Goal: Task Accomplishment & Management: Manage account settings

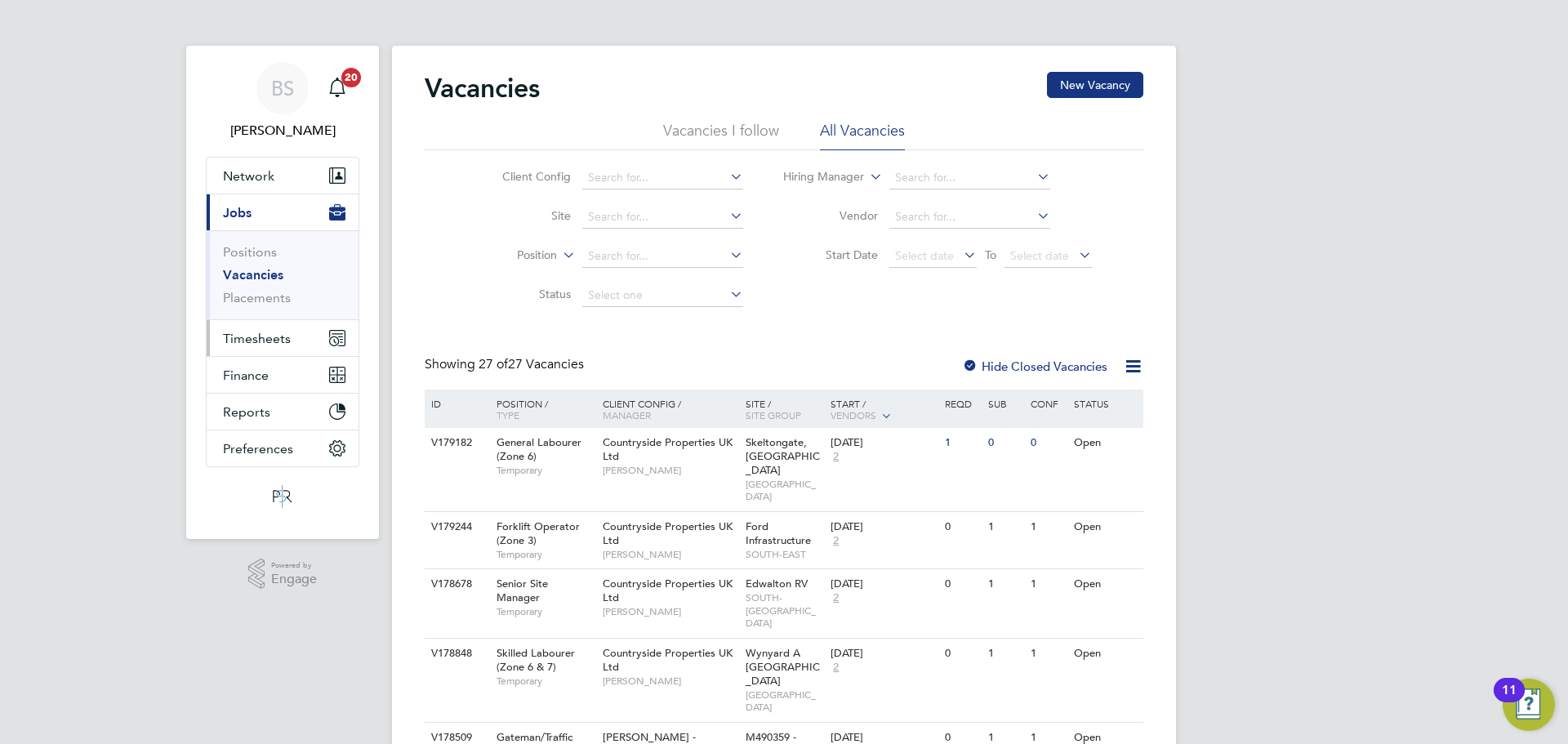
drag, startPoint x: 257, startPoint y: 328, endPoint x: 272, endPoint y: 333, distance: 15.8
click at [257, 328] on button "Timesheets" at bounding box center [282, 339] width 152 height 36
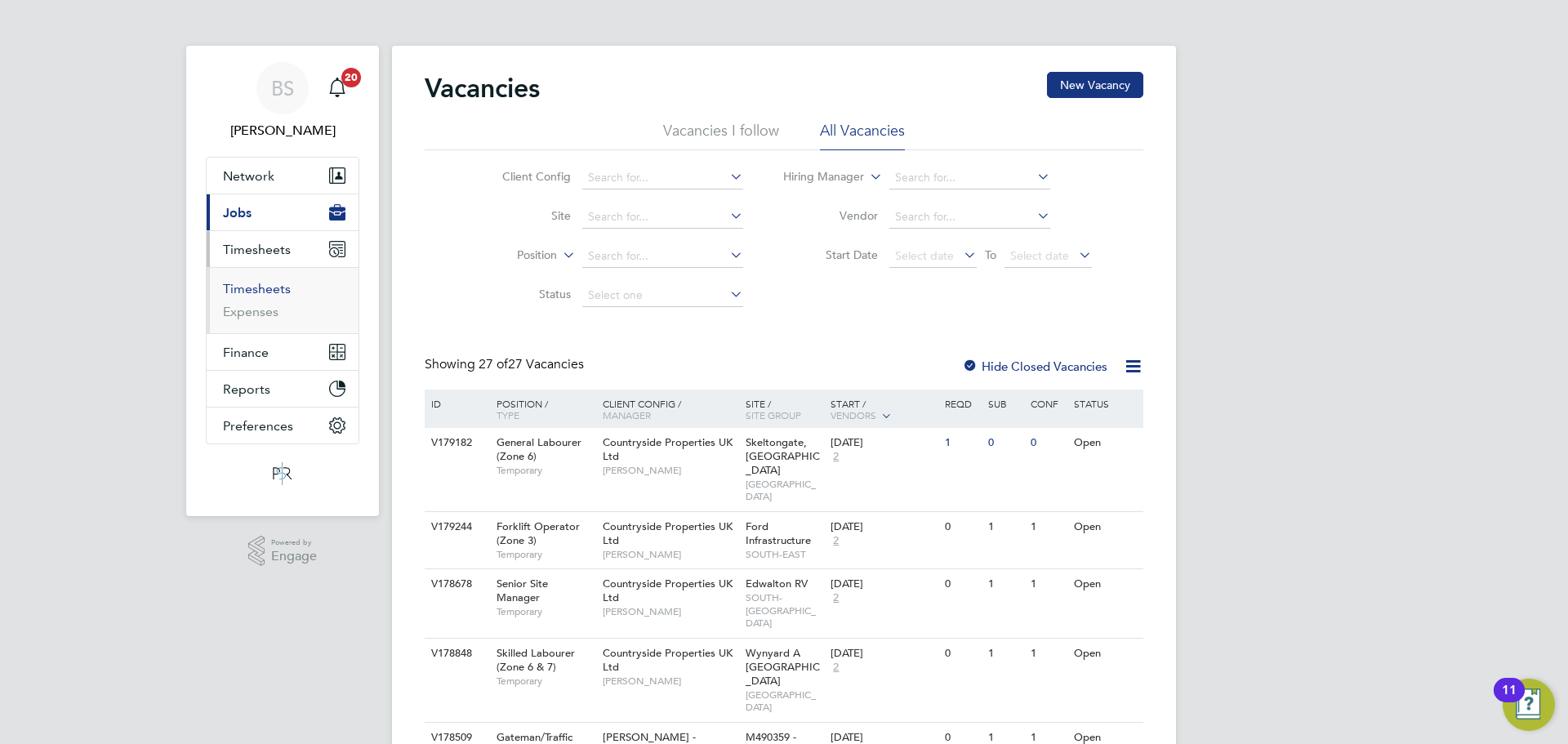
click at [276, 284] on link "Timesheets" at bounding box center [256, 288] width 68 height 15
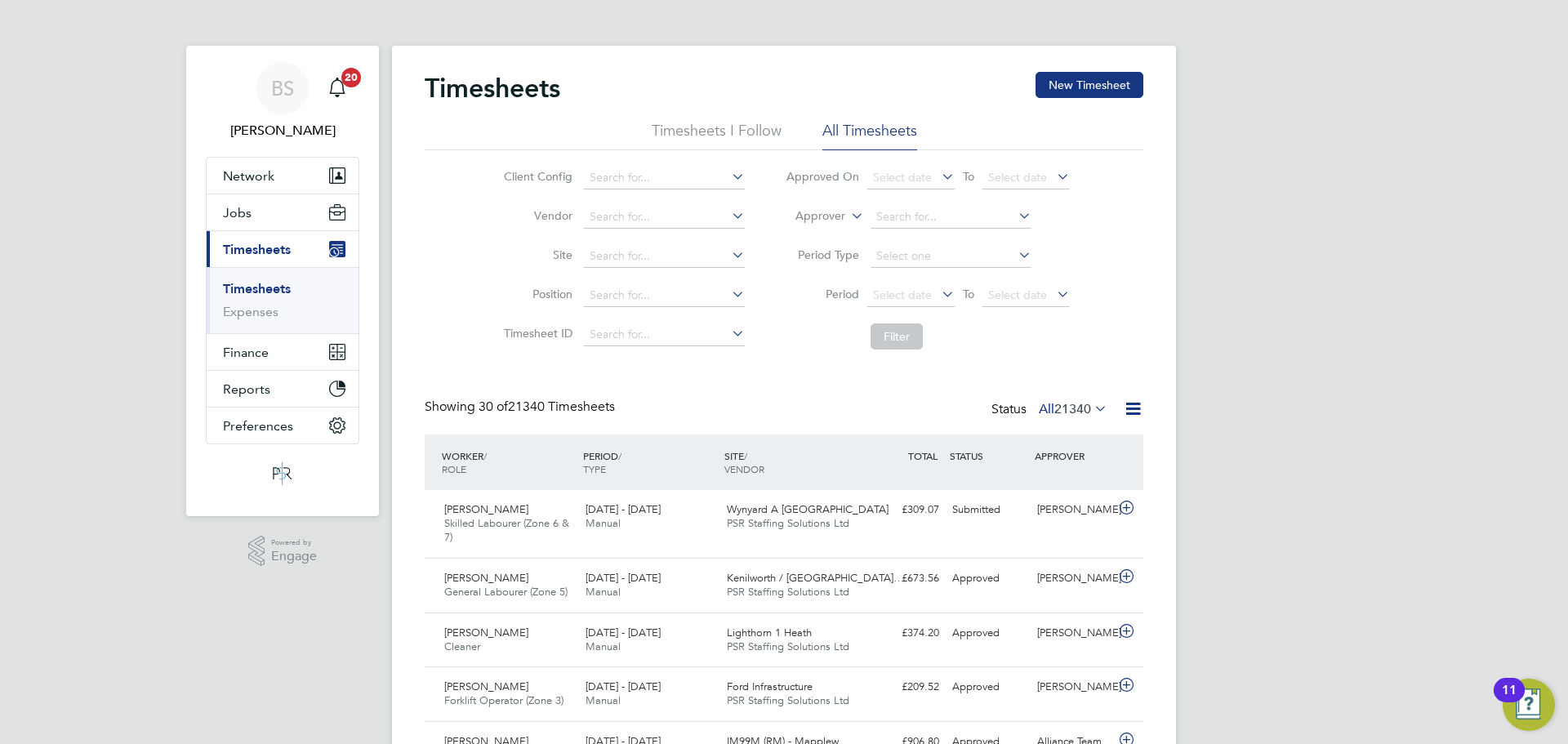
click at [841, 217] on label "Approver" at bounding box center [808, 216] width 73 height 16
click at [834, 230] on li "Worker" at bounding box center [804, 235] width 81 height 21
click at [894, 222] on input at bounding box center [950, 217] width 161 height 23
click at [974, 239] on b "Kiweewa" at bounding box center [998, 240] width 49 height 14
type input "[PERSON_NAME]"
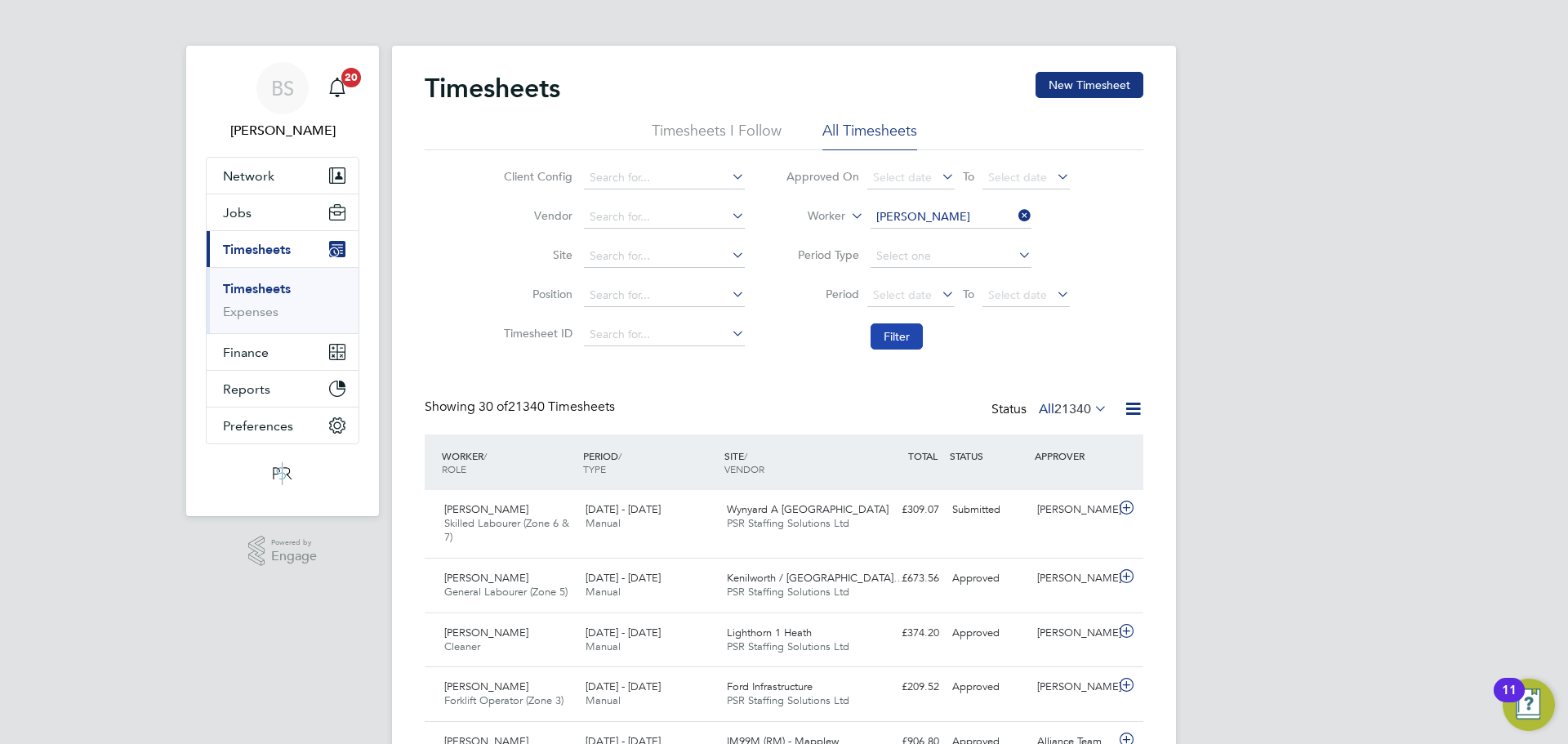
click at [897, 335] on button "Filter" at bounding box center [896, 336] width 52 height 26
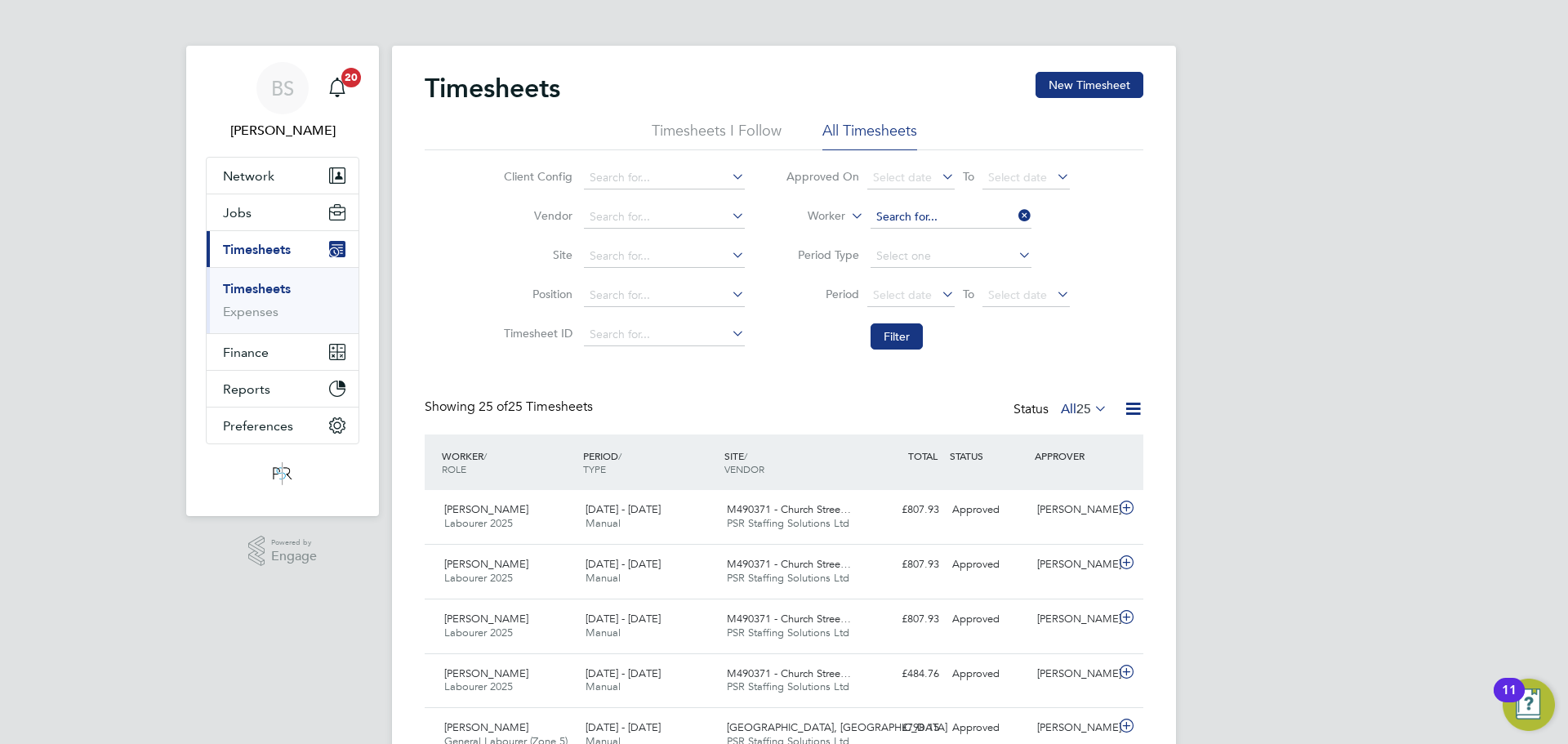
click at [938, 214] on input at bounding box center [950, 217] width 161 height 23
click at [928, 279] on li "[PERSON_NAME]" at bounding box center [950, 284] width 163 height 22
type input "[PERSON_NAME]"
click at [900, 339] on button "Filter" at bounding box center [896, 336] width 52 height 26
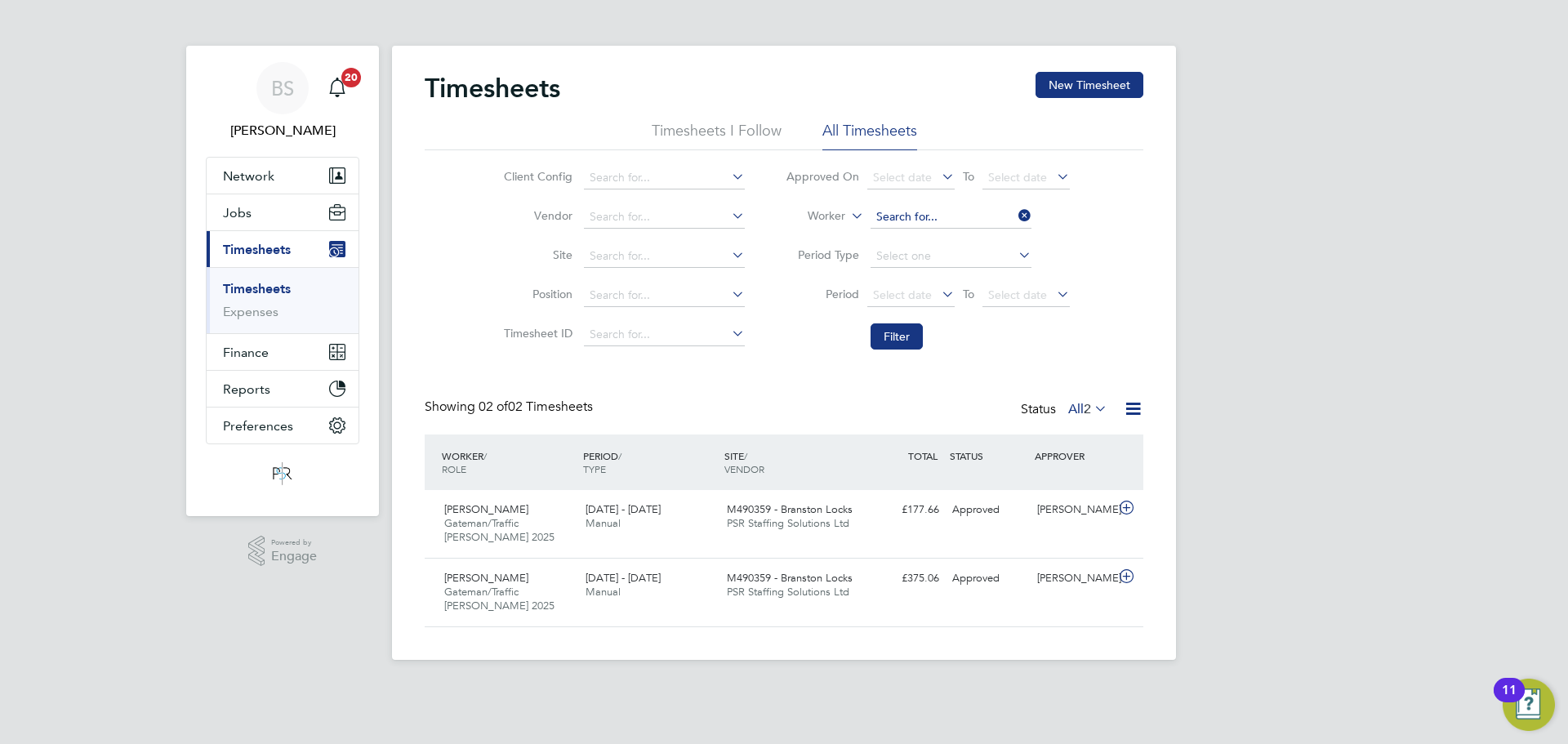
click at [919, 225] on input at bounding box center [950, 217] width 161 height 23
click at [933, 245] on li "[PERSON_NAME]" at bounding box center [950, 239] width 163 height 22
type input "[PERSON_NAME]"
click at [897, 334] on button "Filter" at bounding box center [896, 336] width 52 height 26
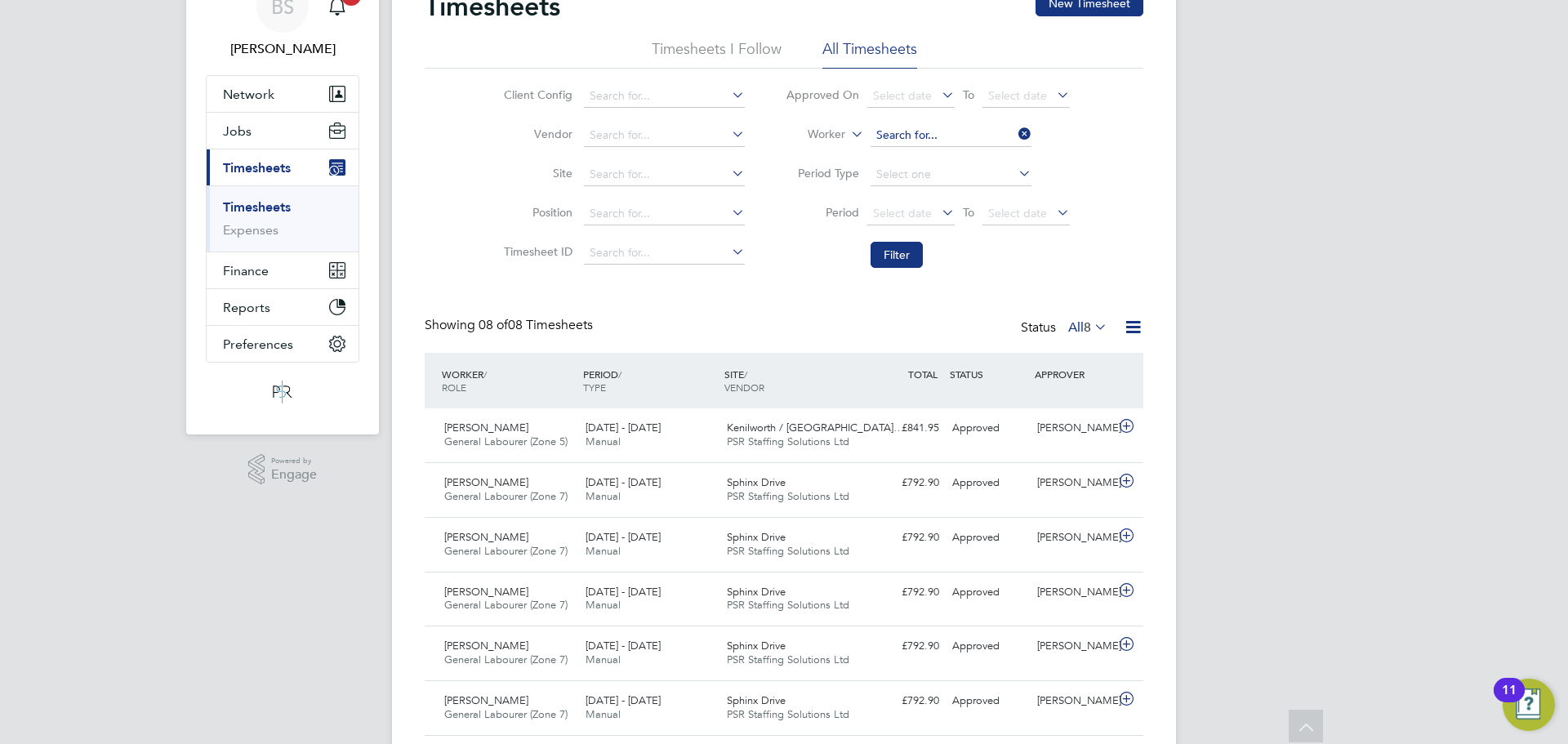
click at [928, 137] on input at bounding box center [950, 136] width 161 height 23
click at [906, 148] on li "[PERSON_NAME] ore" at bounding box center [950, 158] width 163 height 22
type input "[PERSON_NAME]"
click at [905, 245] on button "Filter" at bounding box center [896, 254] width 52 height 26
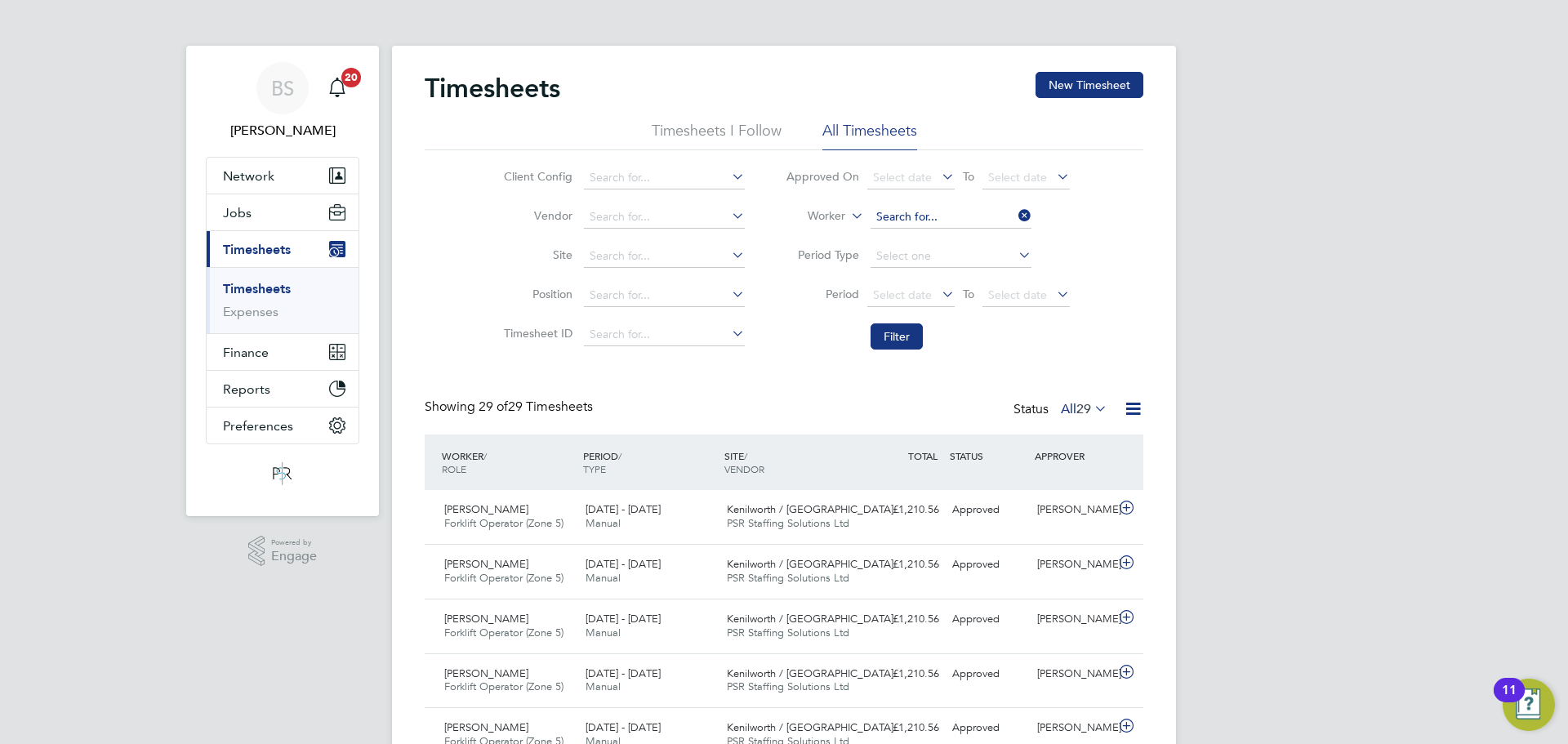
click at [927, 209] on input at bounding box center [950, 217] width 161 height 23
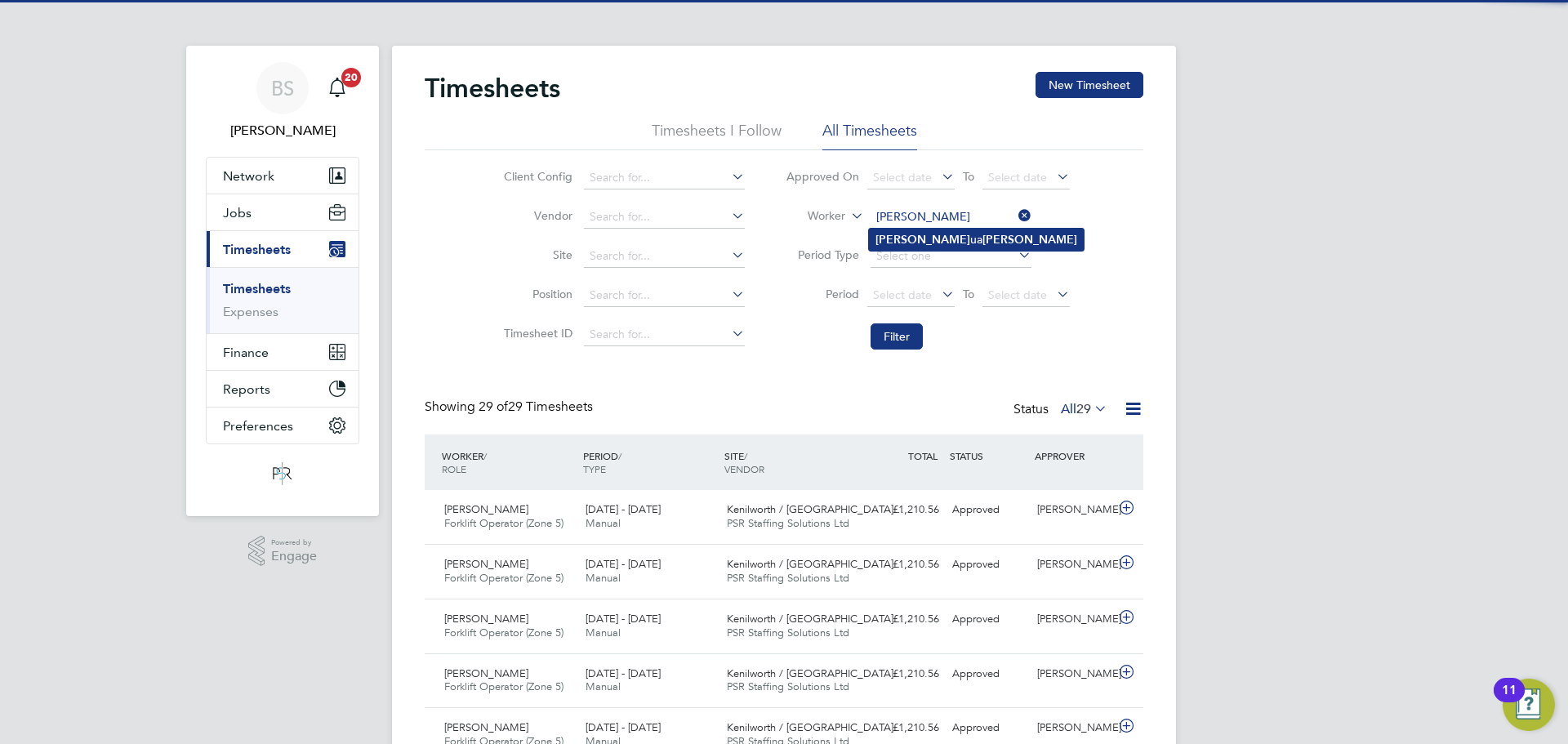
click at [907, 243] on li "[PERSON_NAME] ua [PERSON_NAME]" at bounding box center [977, 239] width 215 height 22
type input "[PERSON_NAME]"
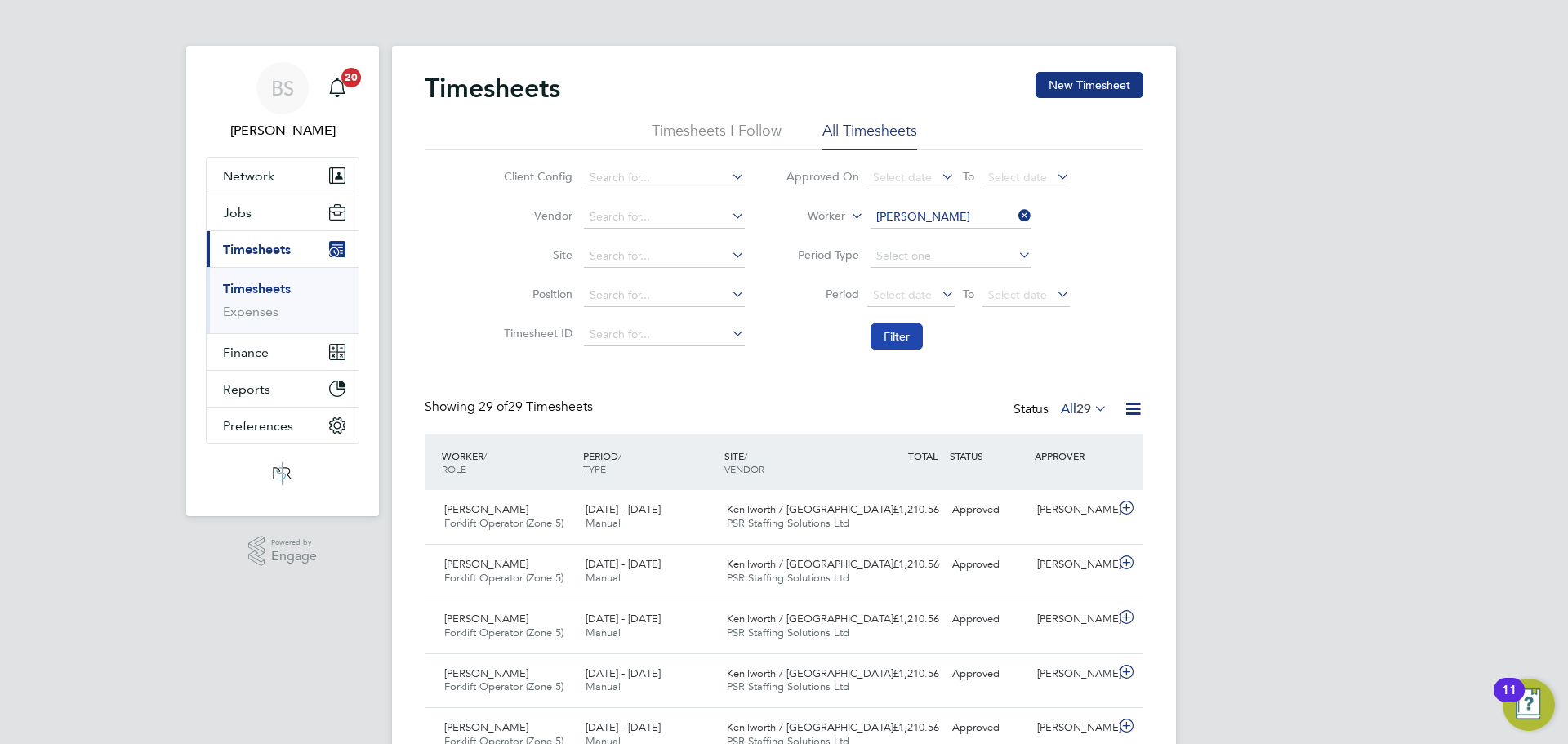
click at [899, 335] on button "Filter" at bounding box center [896, 336] width 52 height 26
click at [920, 213] on input at bounding box center [950, 217] width 161 height 23
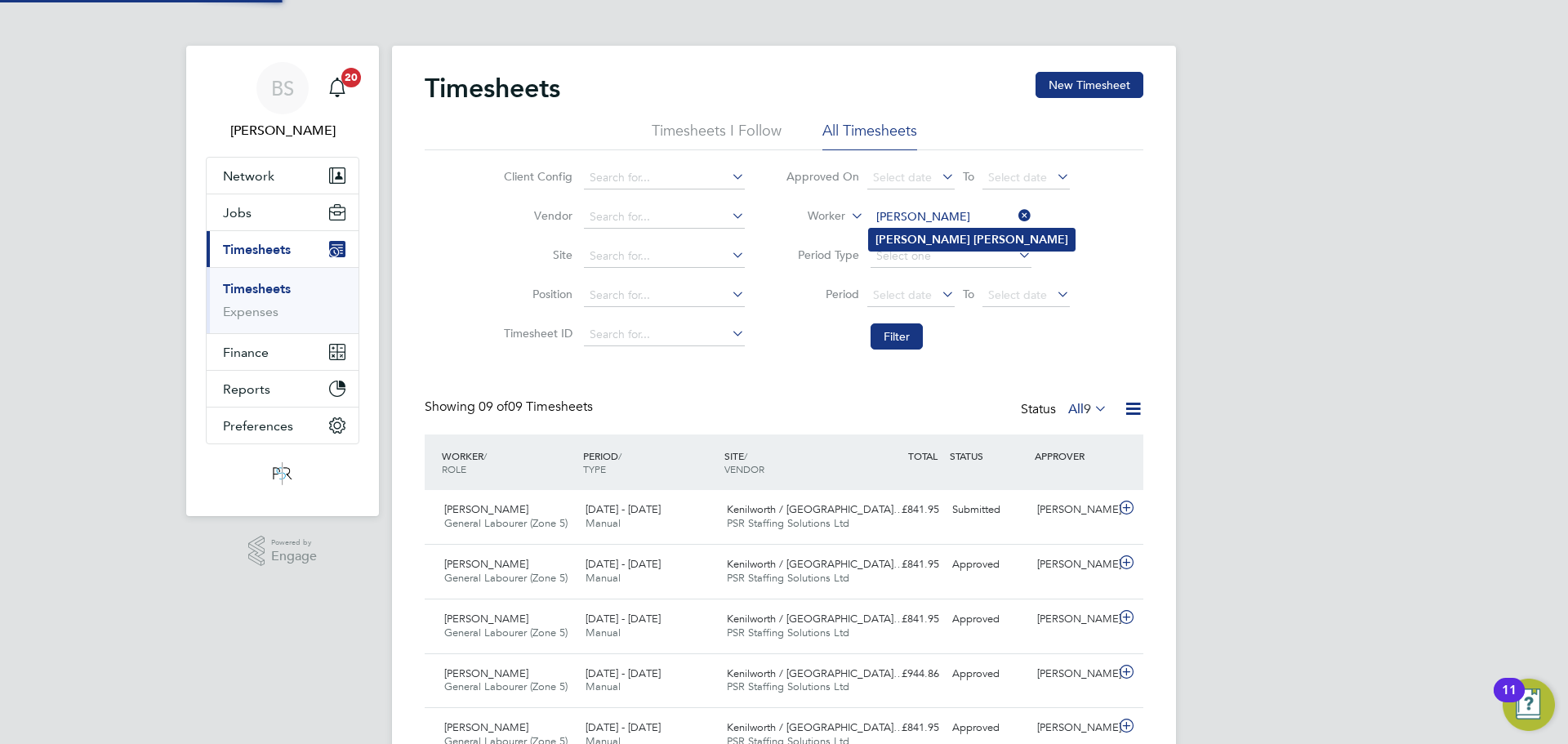
click at [926, 233] on li "[PERSON_NAME]" at bounding box center [972, 239] width 205 height 22
type input "[PERSON_NAME]"
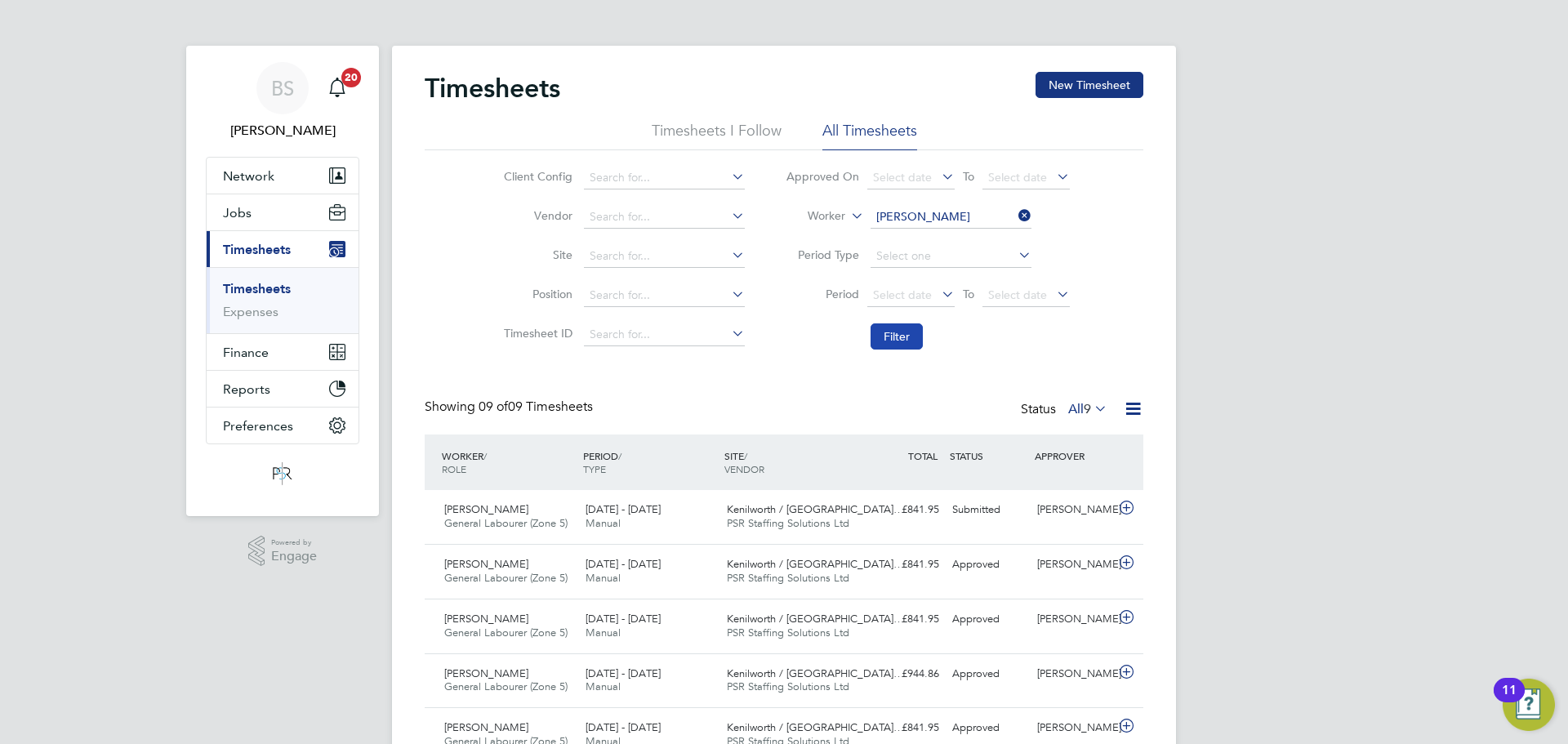
click at [893, 331] on button "Filter" at bounding box center [896, 336] width 52 height 26
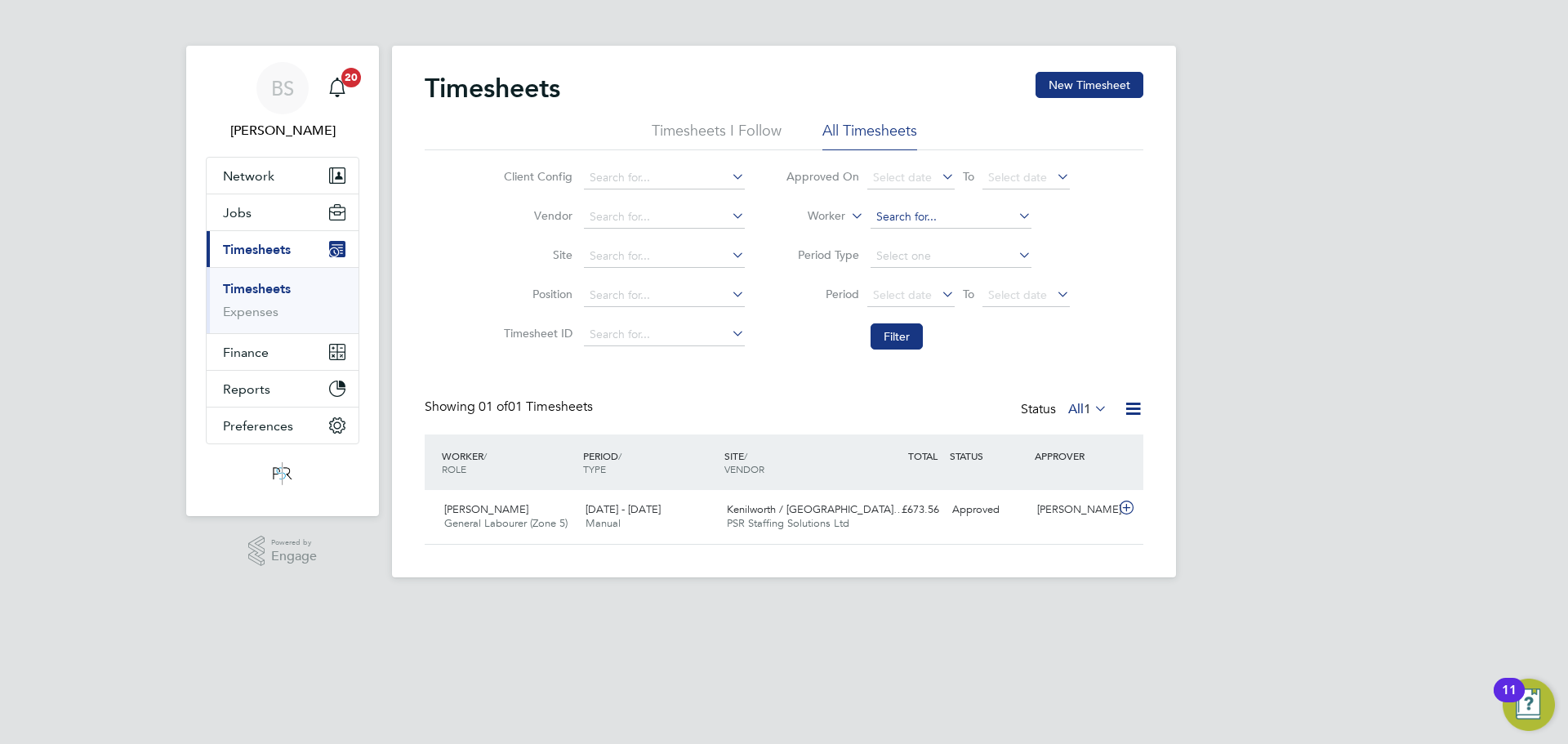
click at [899, 211] on input at bounding box center [950, 217] width 161 height 23
drag, startPoint x: 947, startPoint y: 264, endPoint x: 913, endPoint y: 348, distance: 90.6
click at [946, 268] on li "[PERSON_NAME]" at bounding box center [972, 262] width 205 height 22
type input "[PERSON_NAME]"
click at [890, 344] on button "Filter" at bounding box center [896, 336] width 52 height 26
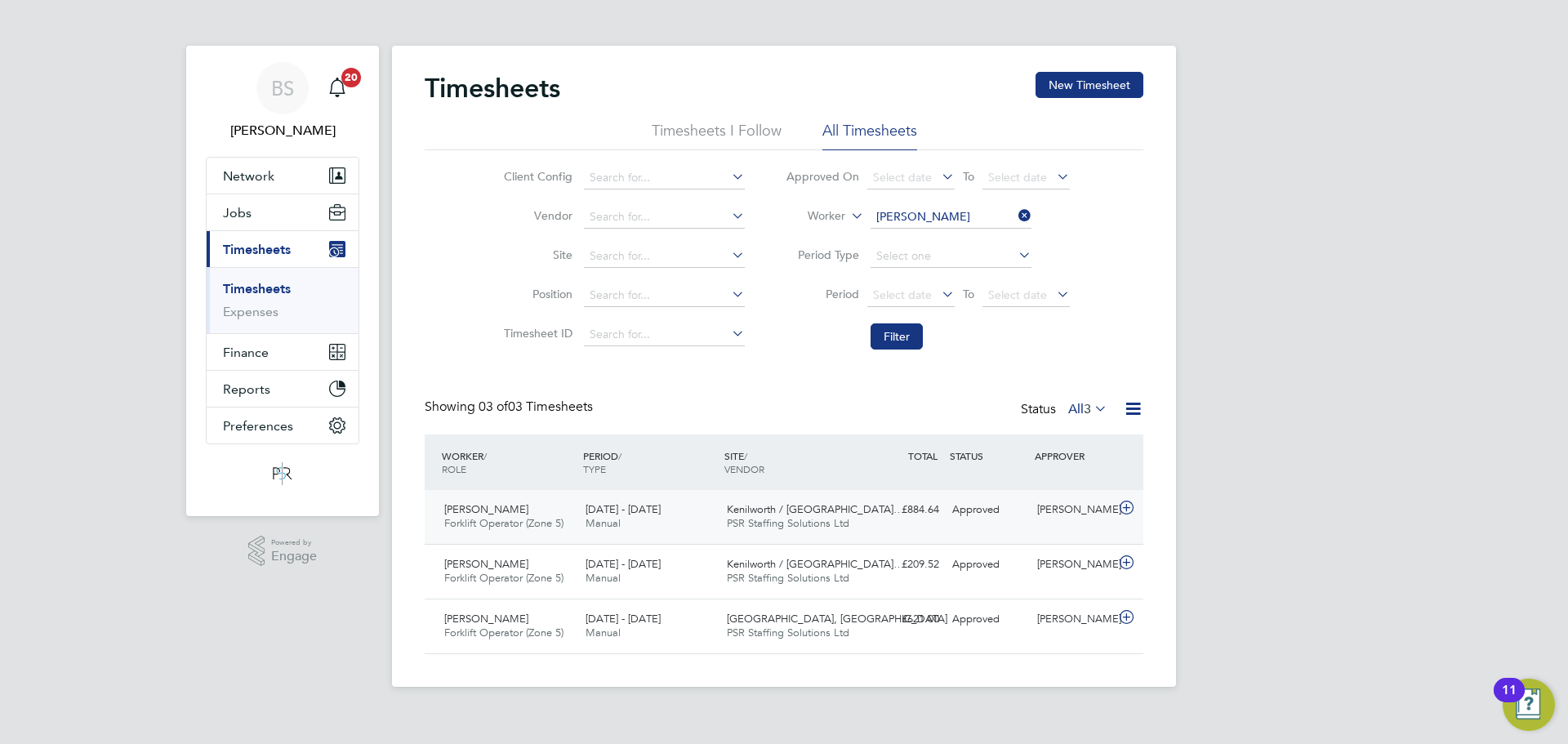
click at [704, 512] on div "[DATE] - [DATE] Manual" at bounding box center [649, 517] width 142 height 41
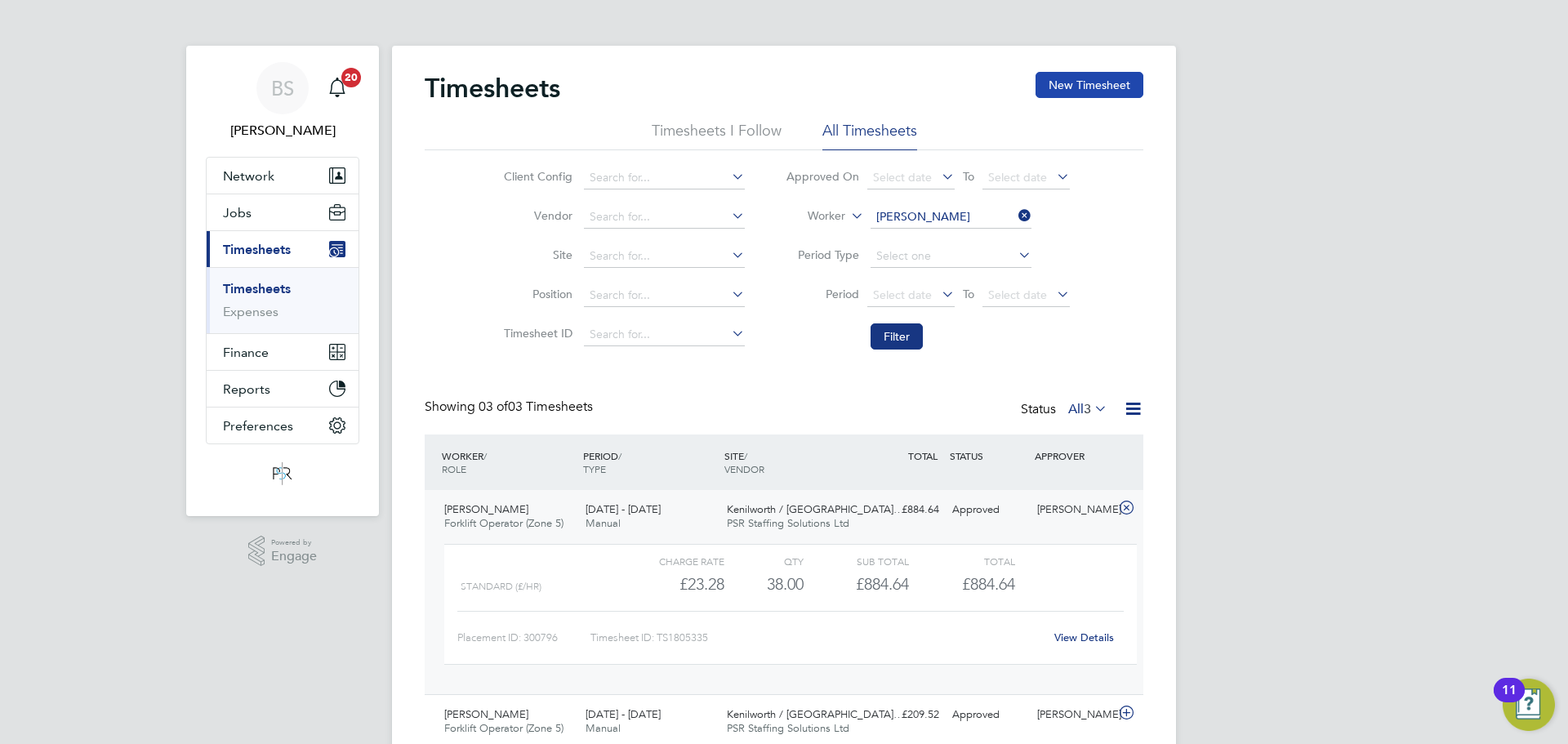
click at [1055, 89] on button "New Timesheet" at bounding box center [1089, 85] width 107 height 26
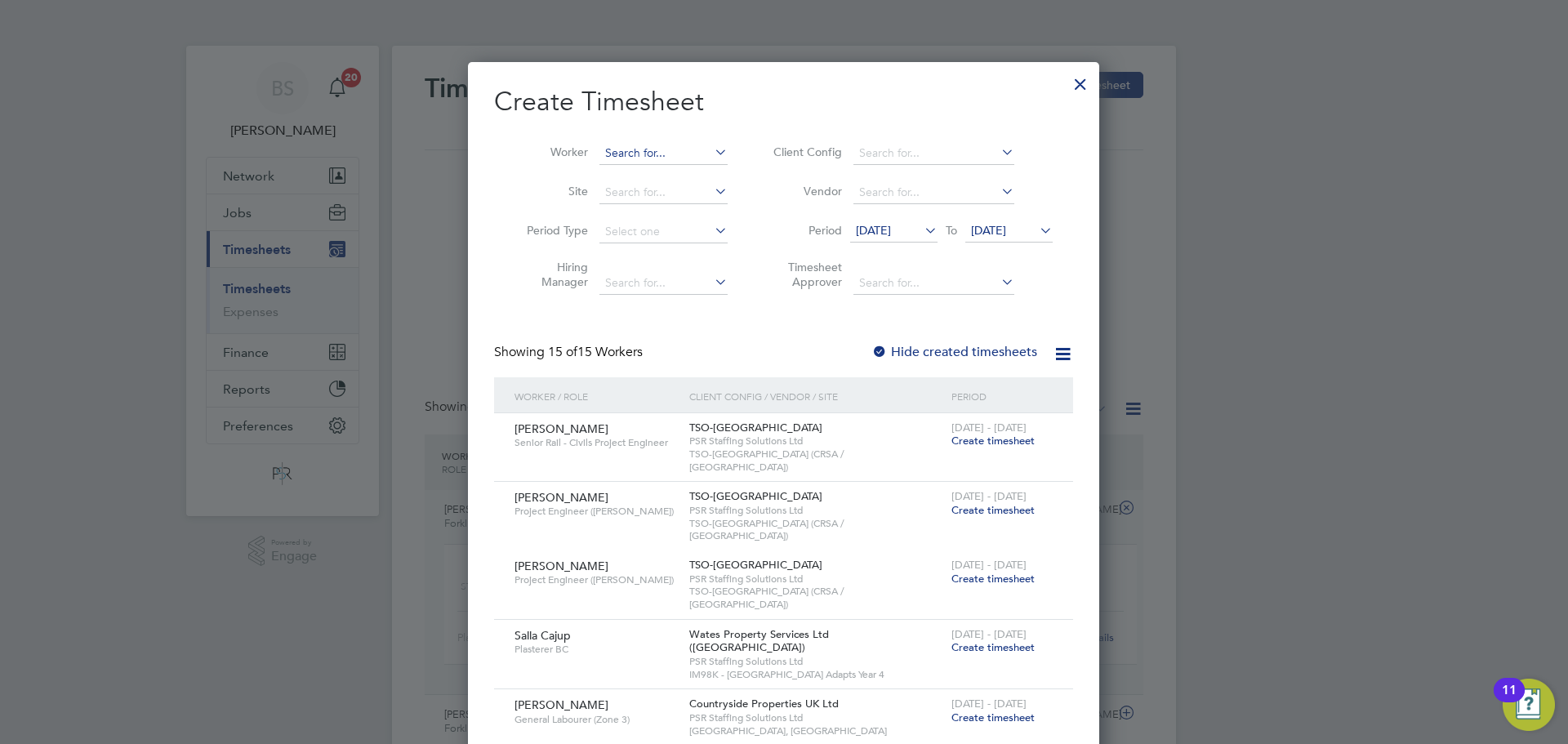
click at [629, 149] on input at bounding box center [663, 153] width 128 height 23
click at [599, 167] on li "[PERSON_NAME]" at bounding box center [711, 175] width 227 height 22
type input "[PERSON_NAME]"
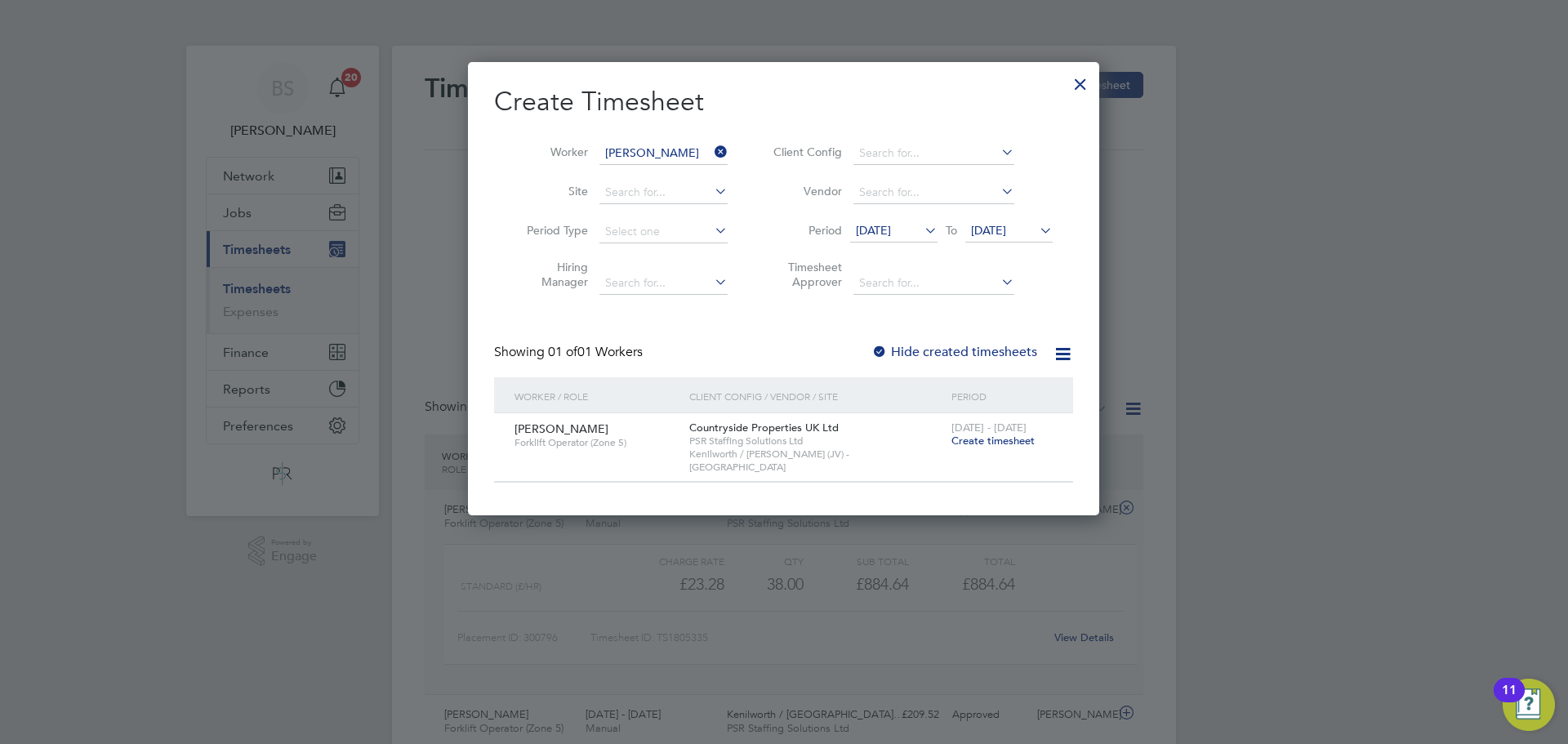
click at [975, 436] on span "Create timesheet" at bounding box center [993, 441] width 84 height 14
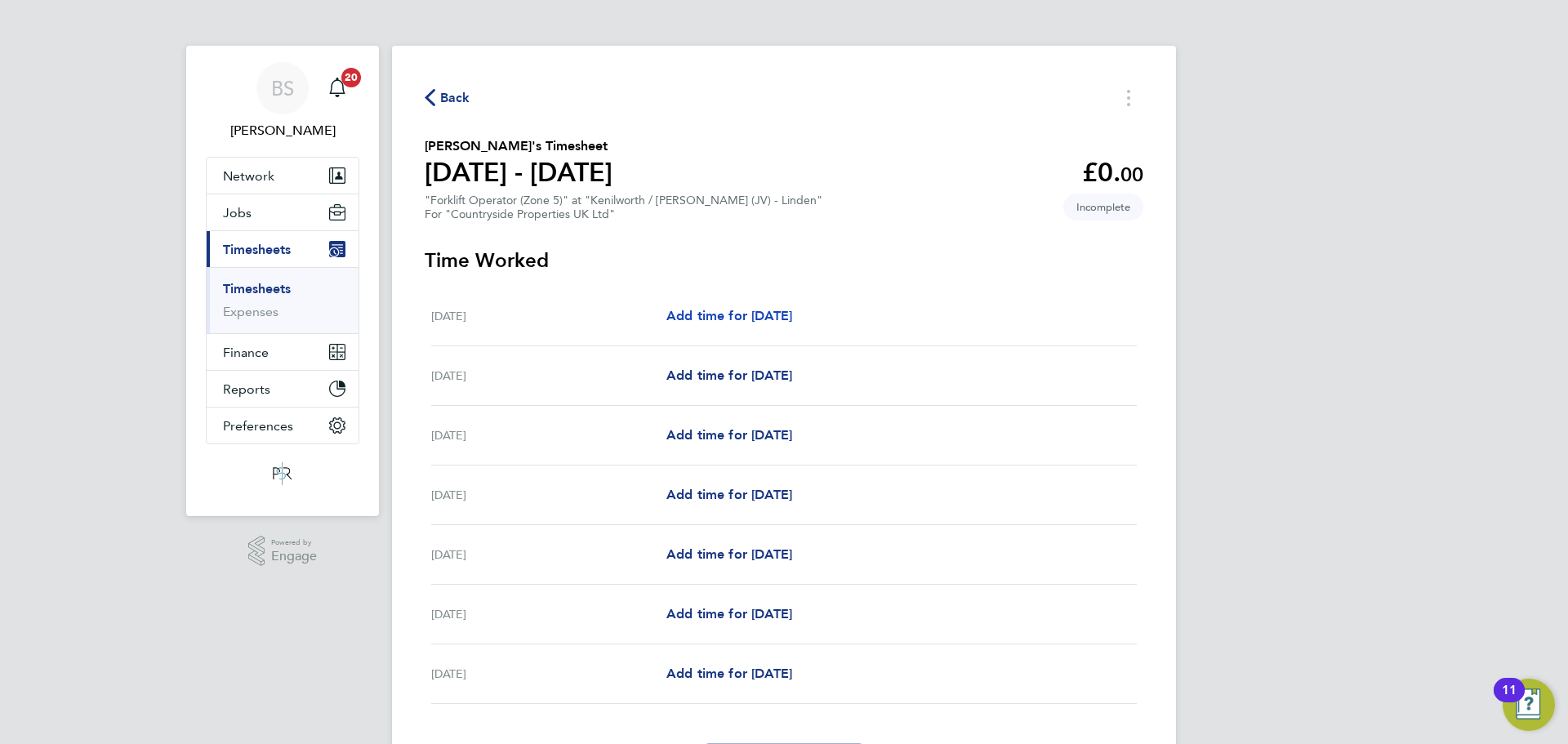
click at [727, 312] on span "Add time for [DATE]" at bounding box center [729, 316] width 126 height 15
select select "30"
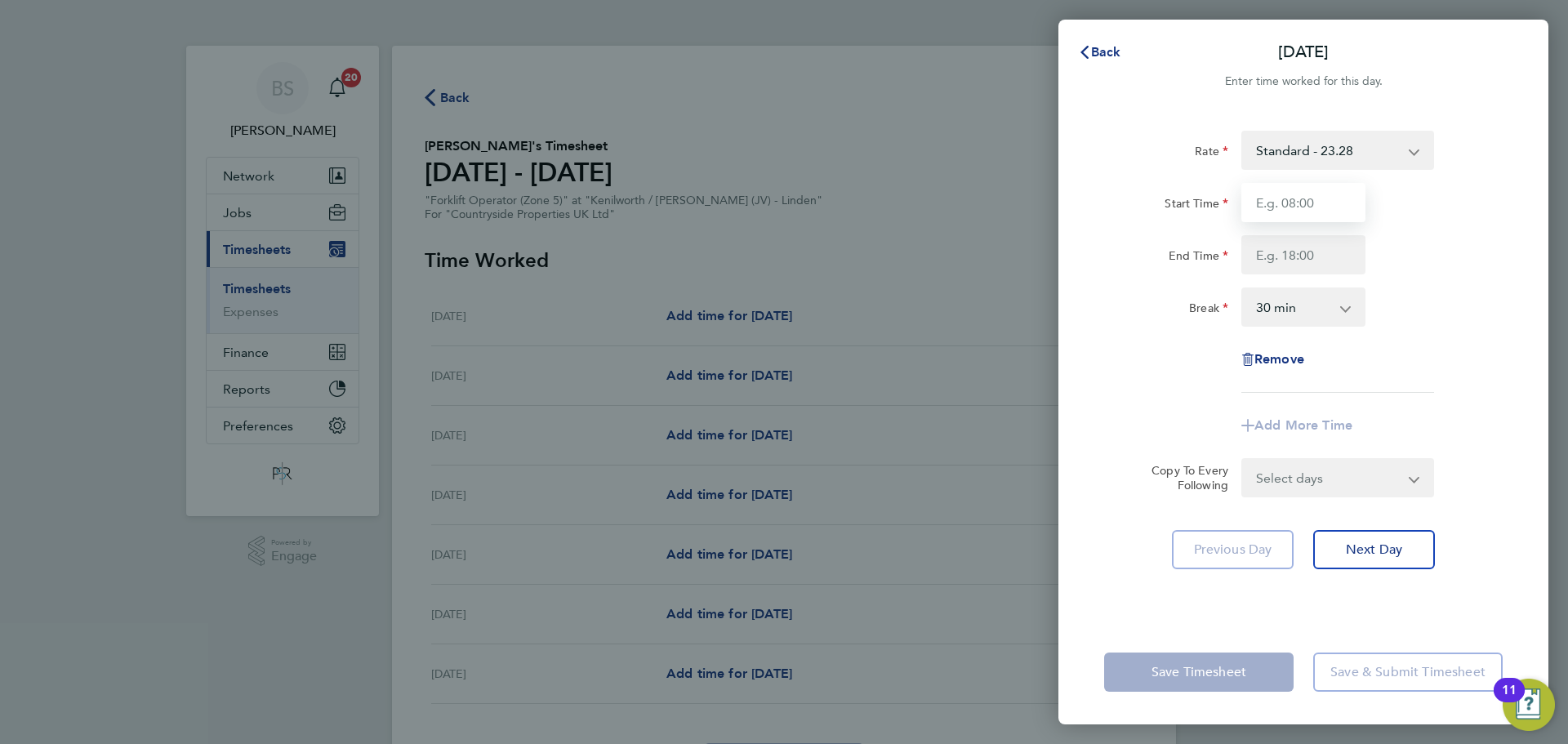
drag, startPoint x: 1313, startPoint y: 184, endPoint x: 1313, endPoint y: 193, distance: 9.0
click at [1313, 184] on input "Start Time" at bounding box center [1303, 202] width 125 height 39
type input "07:30"
drag, startPoint x: 1272, startPoint y: 264, endPoint x: 1302, endPoint y: 274, distance: 31.6
click at [1272, 264] on input "End Time" at bounding box center [1303, 254] width 125 height 39
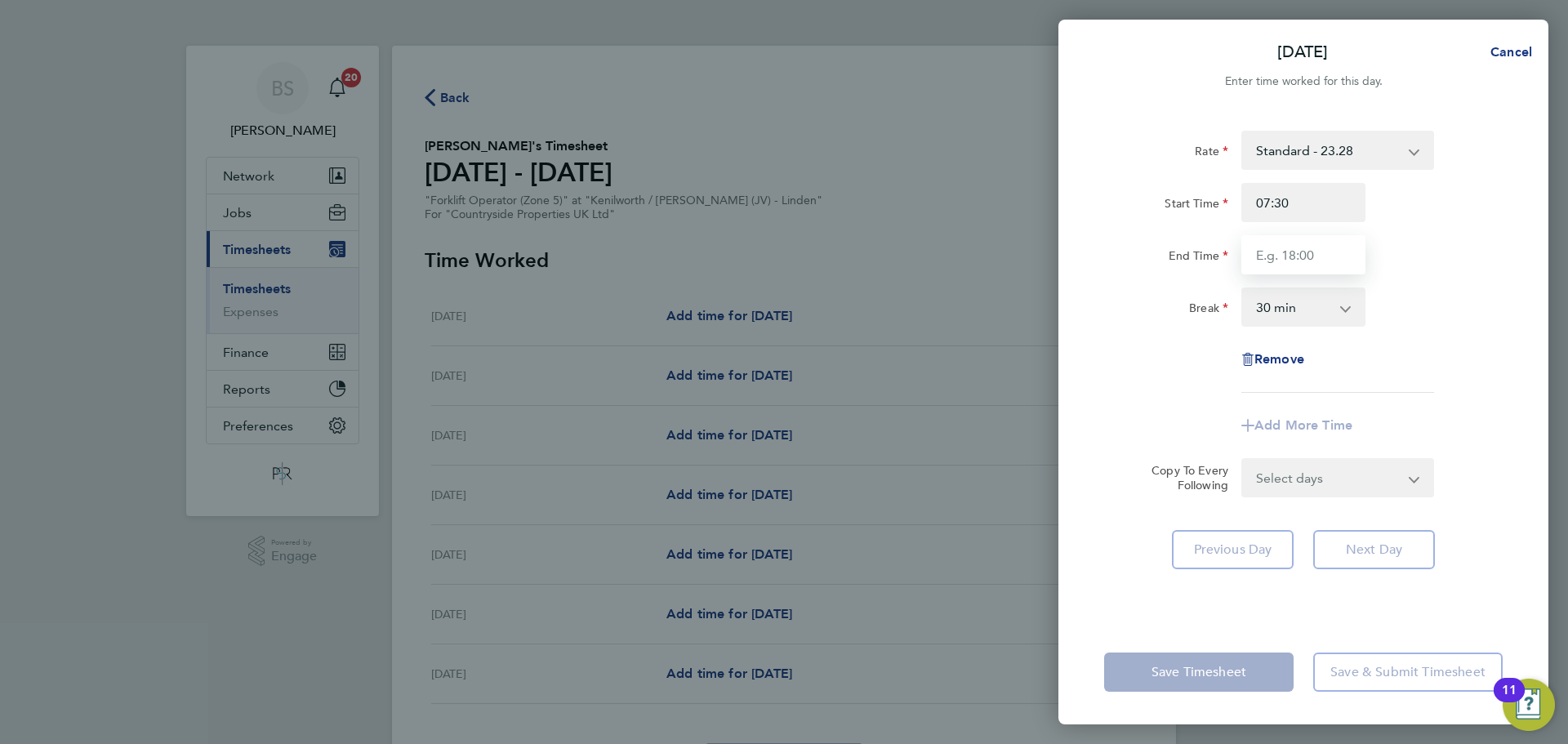
type input "17:00"
drag, startPoint x: 1442, startPoint y: 271, endPoint x: 1423, endPoint y: 297, distance: 32.2
click at [1442, 271] on div "End Time 17:00" at bounding box center [1303, 254] width 412 height 39
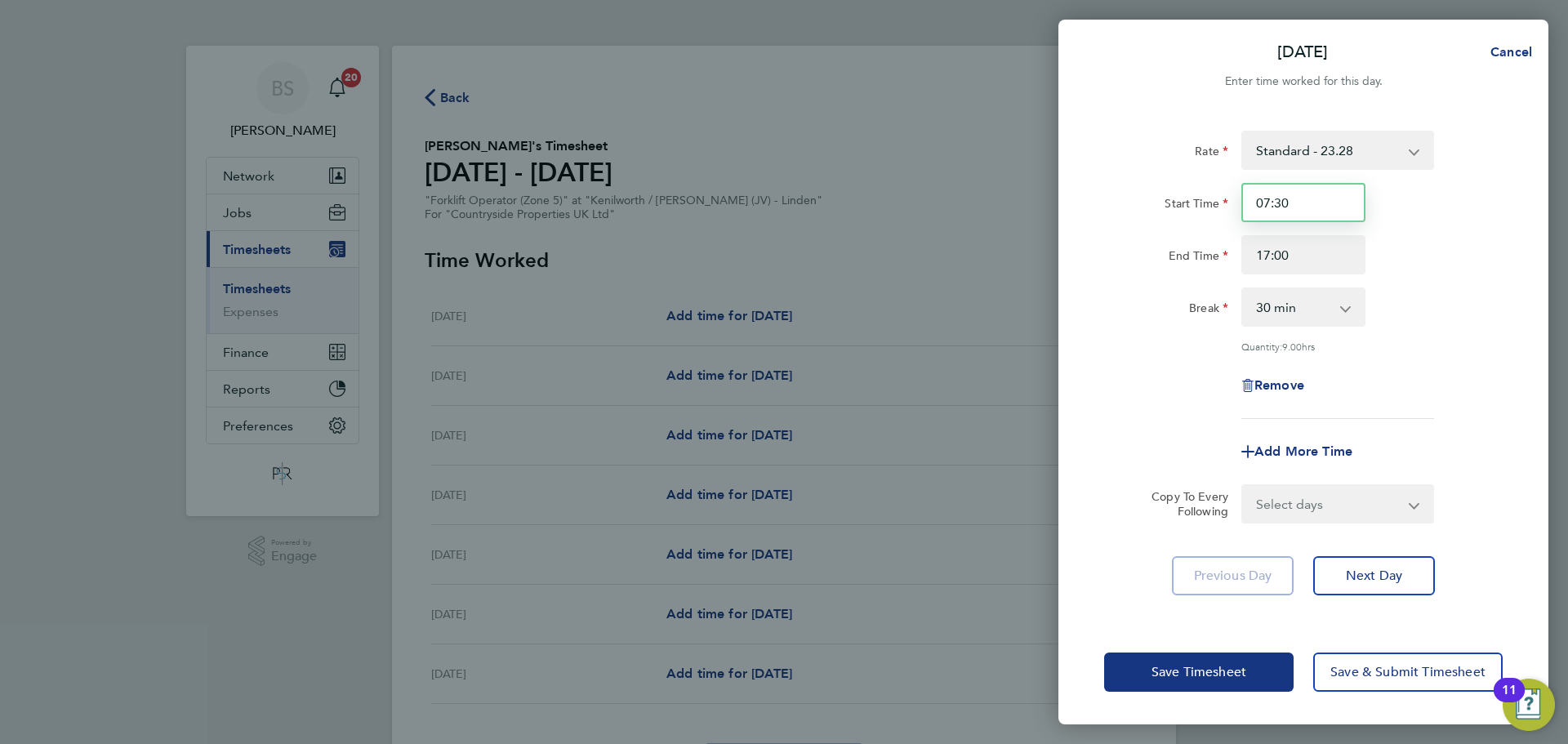
click at [1292, 203] on input "07:30" at bounding box center [1303, 202] width 125 height 39
type input "07:00"
click at [1499, 309] on div "Break 0 min 15 min 30 min 45 min 60 min 75 min 90 min" at bounding box center [1303, 306] width 412 height 39
click at [1186, 670] on span "Save Timesheet" at bounding box center [1199, 672] width 95 height 16
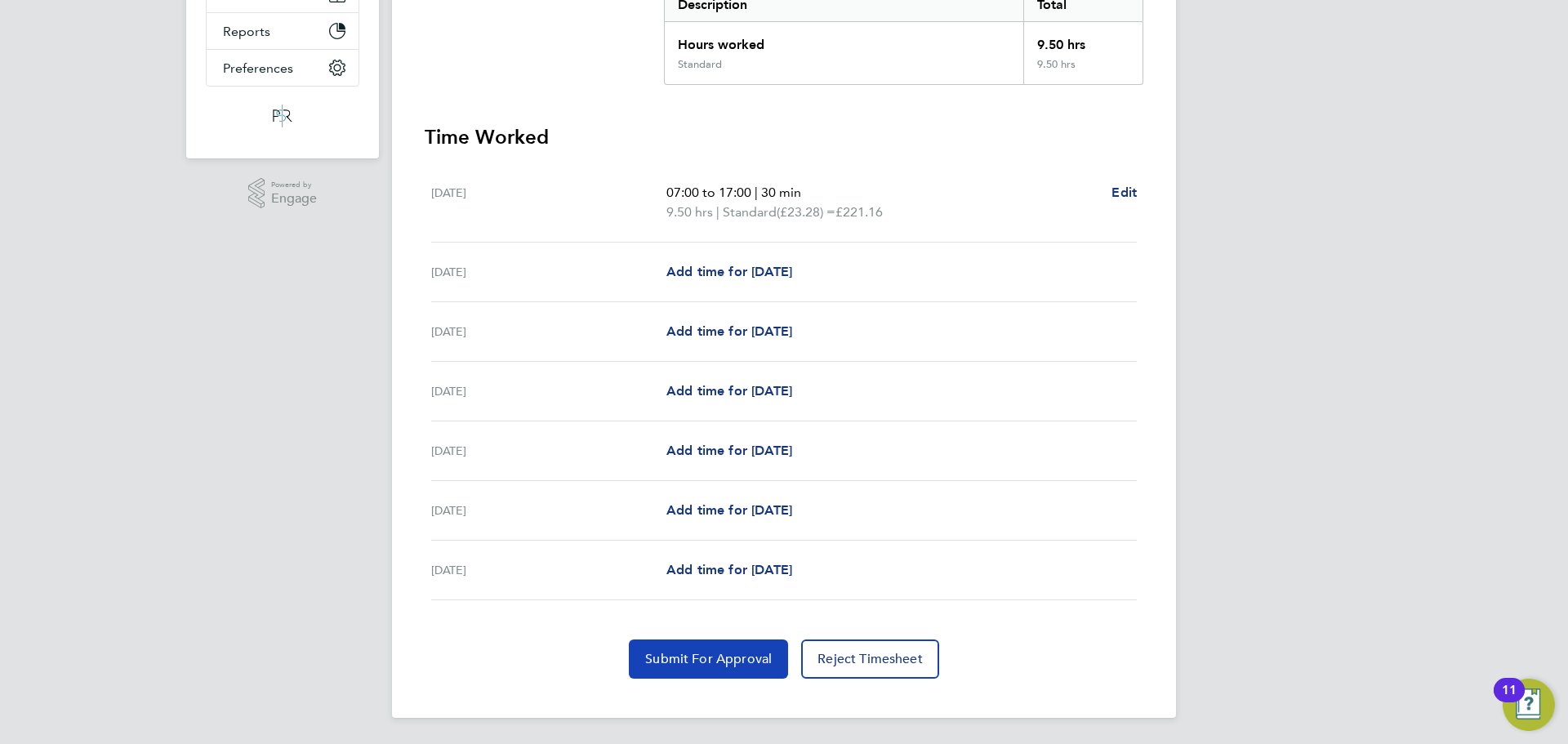
click at [727, 651] on button "Submit For Approval" at bounding box center [707, 658] width 159 height 39
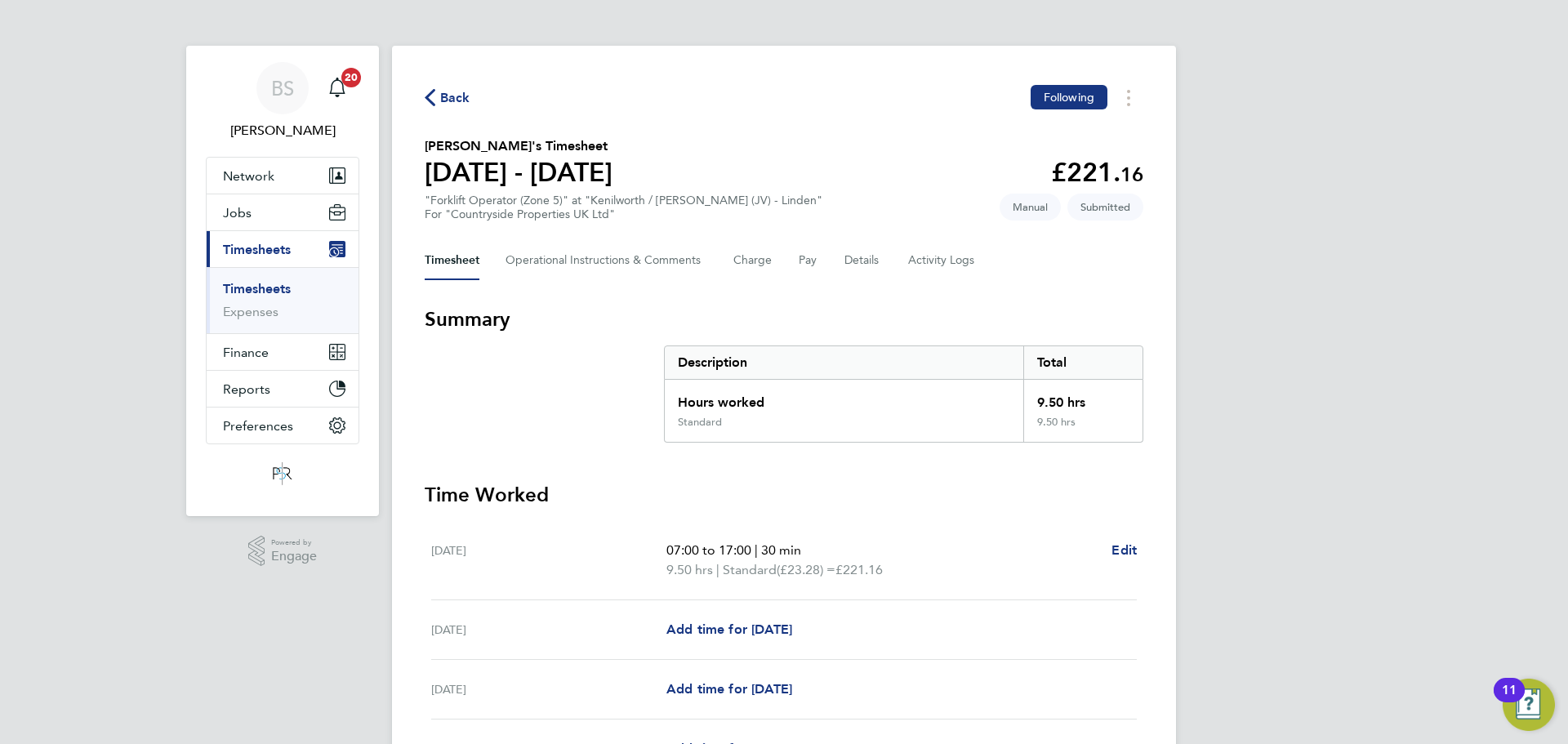
drag, startPoint x: 454, startPoint y: 106, endPoint x: 1194, endPoint y: 61, distance: 741.4
click at [454, 106] on span "Back" at bounding box center [455, 98] width 30 height 20
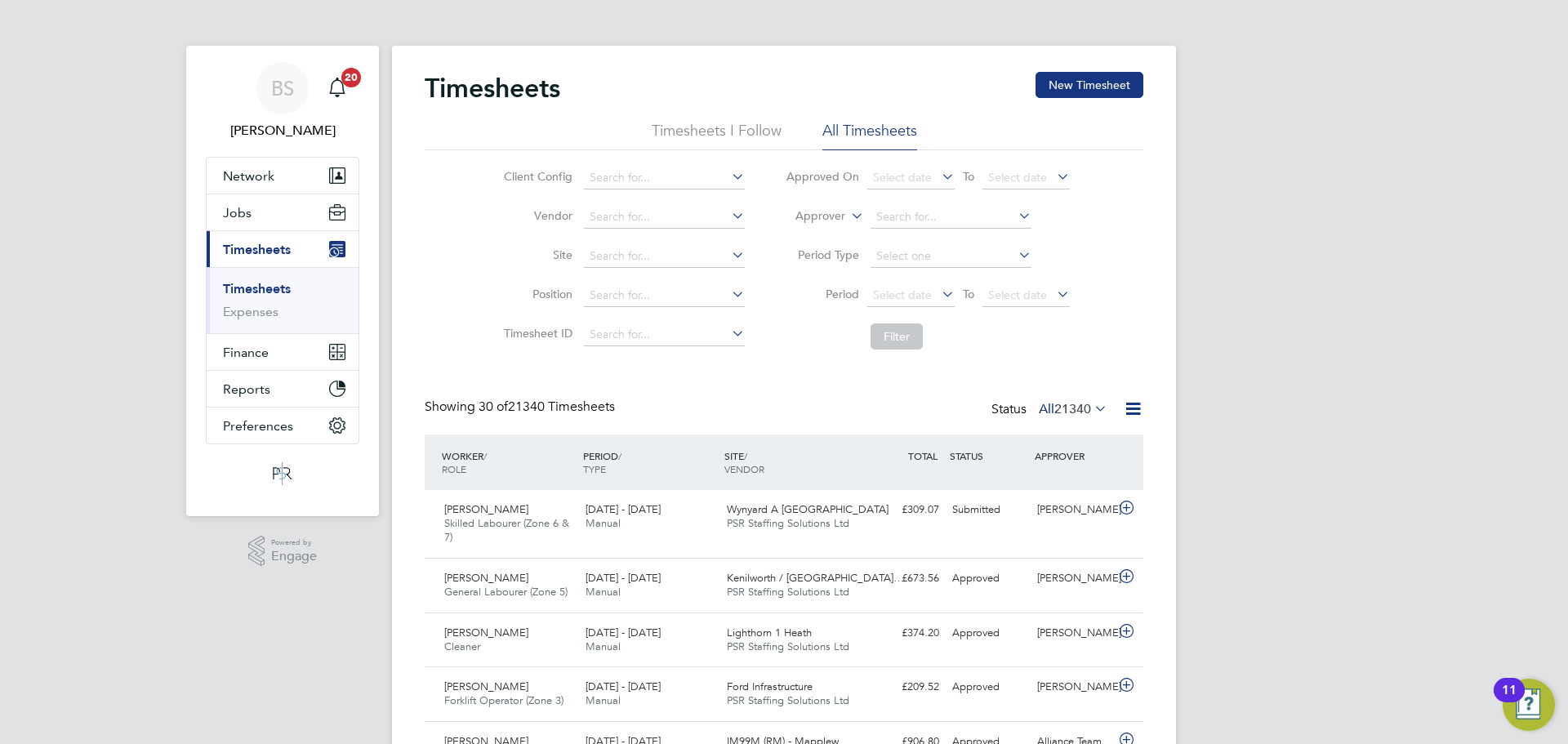
click at [803, 218] on label "Approver" at bounding box center [808, 216] width 73 height 16
click at [819, 227] on li "Worker" at bounding box center [804, 235] width 81 height 21
click at [928, 225] on input at bounding box center [950, 217] width 161 height 23
drag, startPoint x: 935, startPoint y: 258, endPoint x: 892, endPoint y: 315, distance: 71.4
click at [934, 261] on li "[PERSON_NAME]" at bounding box center [970, 262] width 202 height 22
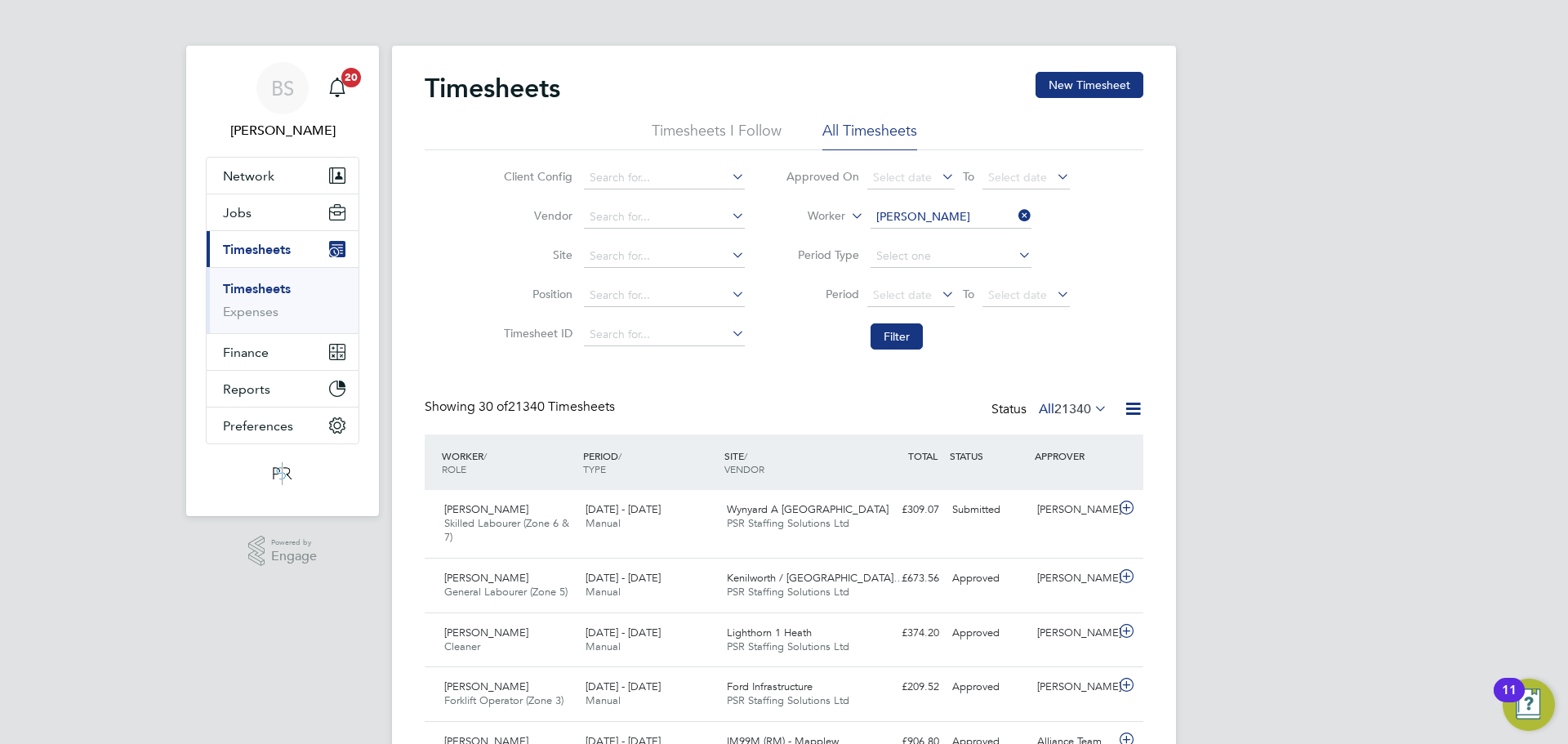
type input "[PERSON_NAME]"
drag, startPoint x: 892, startPoint y: 345, endPoint x: 945, endPoint y: 336, distance: 53.8
click at [893, 347] on button "Filter" at bounding box center [896, 336] width 52 height 26
